Goal: Task Accomplishment & Management: Manage account settings

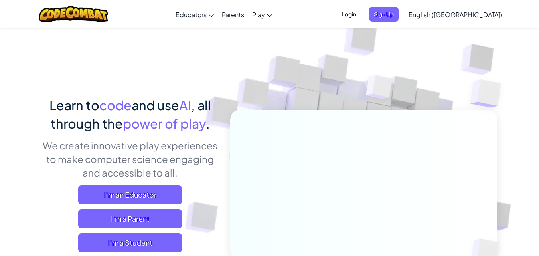
click at [361, 14] on span "Login" at bounding box center [349, 14] width 24 height 15
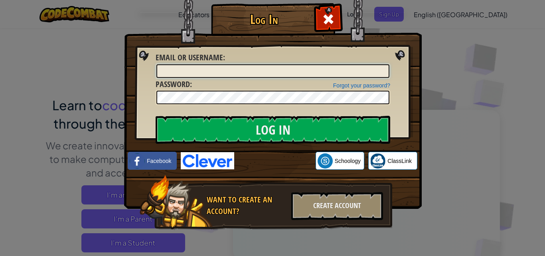
click at [213, 75] on input "Email or Username :" at bounding box center [272, 71] width 233 height 14
type input "Neeraj_1"
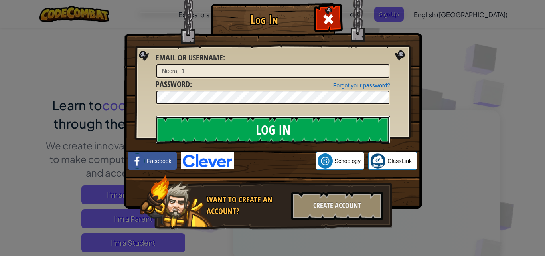
click at [258, 127] on input "Log In" at bounding box center [273, 130] width 234 height 28
click at [232, 124] on input "Log In" at bounding box center [273, 130] width 234 height 28
